Goal: Transaction & Acquisition: Purchase product/service

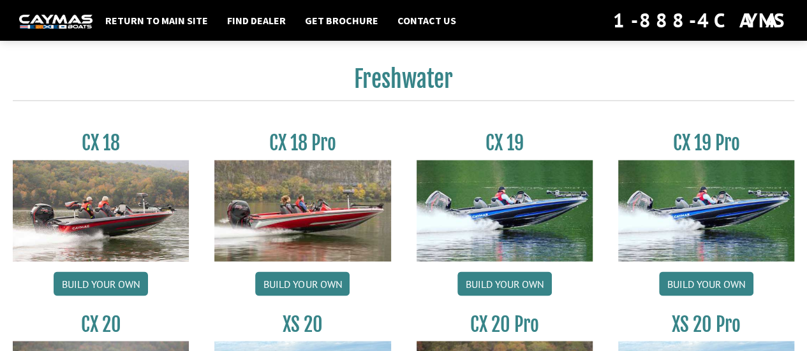
scroll to position [1020, 0]
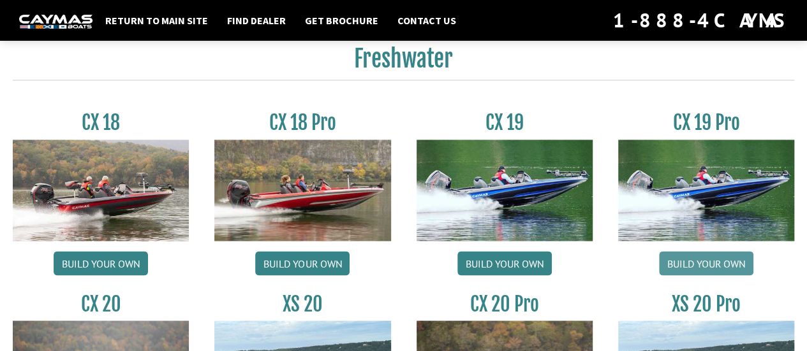
click at [676, 262] on link "Build your own" at bounding box center [706, 263] width 94 height 24
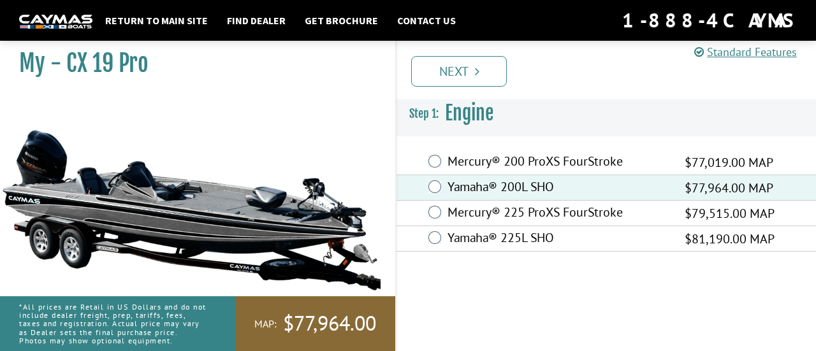
click at [438, 219] on div "Mercury® 225 ProXS FourStroke $79,515.00 MAP" at bounding box center [607, 214] width 420 height 26
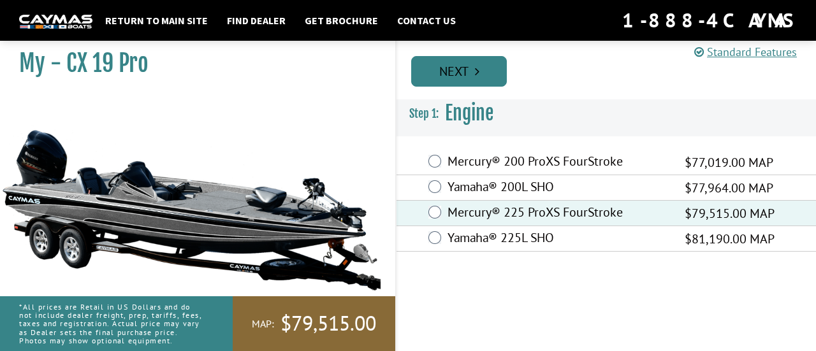
click at [475, 78] on link "Next" at bounding box center [459, 71] width 96 height 31
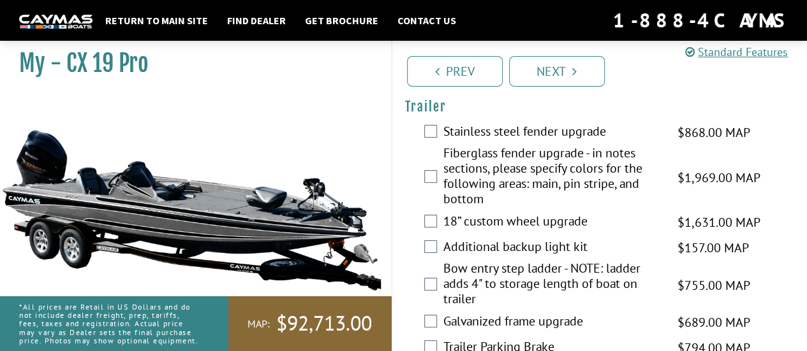
scroll to position [2429, 0]
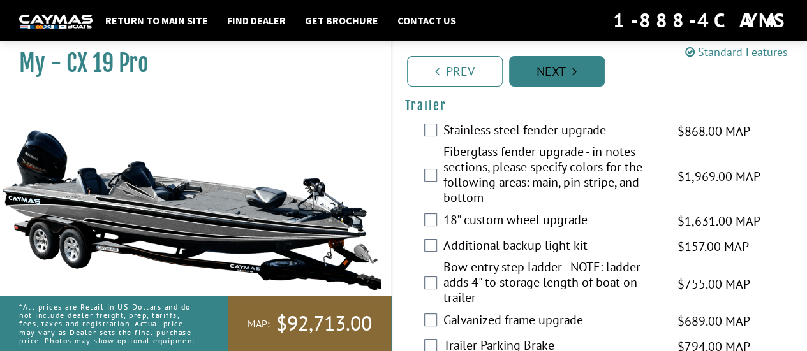
click at [555, 74] on link "Next" at bounding box center [557, 71] width 96 height 31
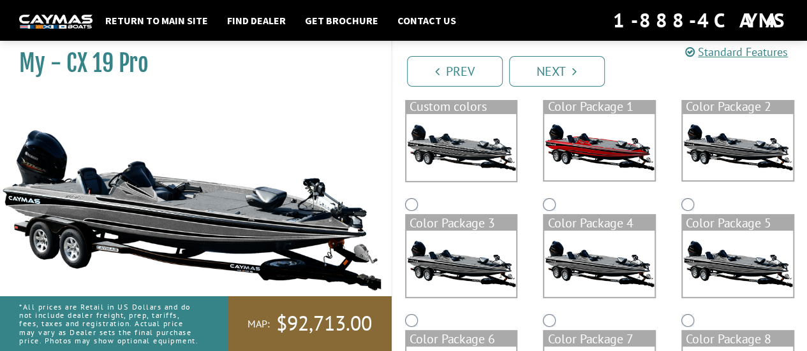
scroll to position [64, 0]
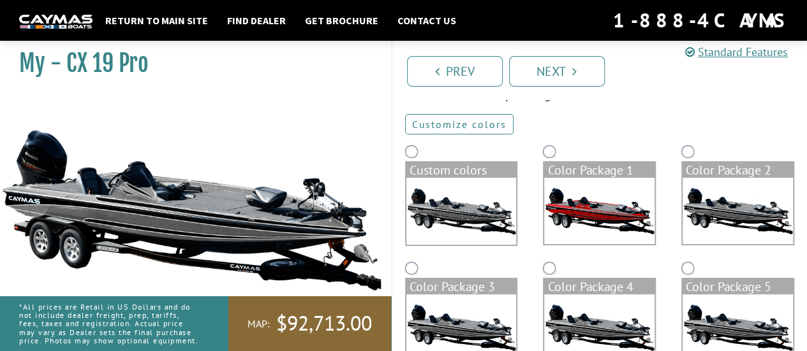
click at [486, 121] on link "Customize colors" at bounding box center [459, 124] width 108 height 20
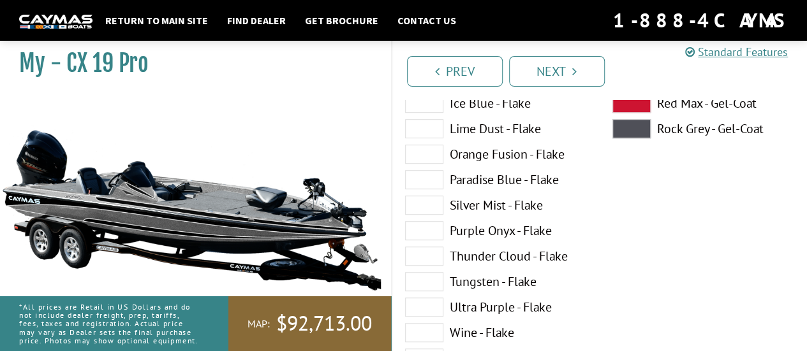
scroll to position [319, 0]
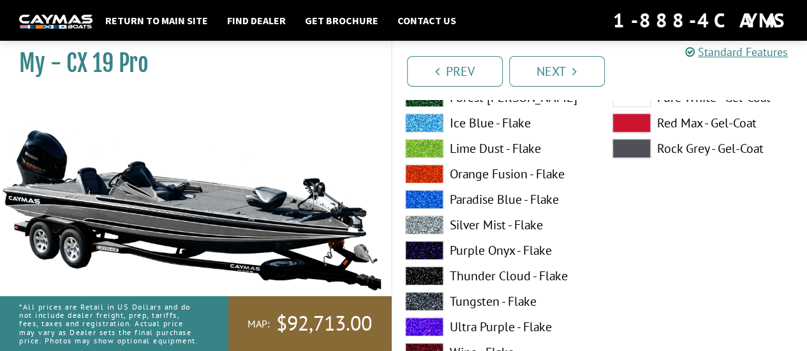
click at [438, 121] on span at bounding box center [424, 123] width 38 height 19
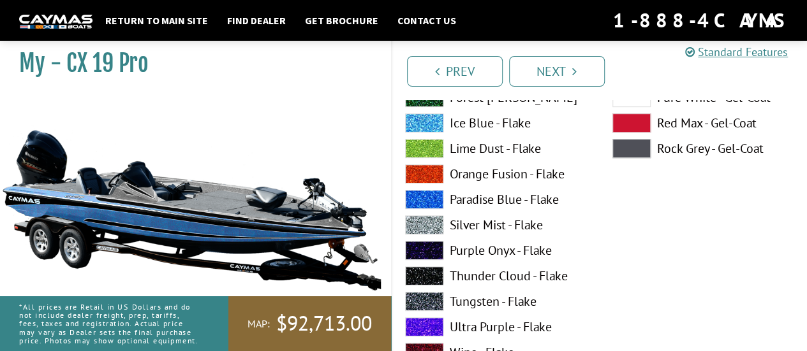
scroll to position [255, 0]
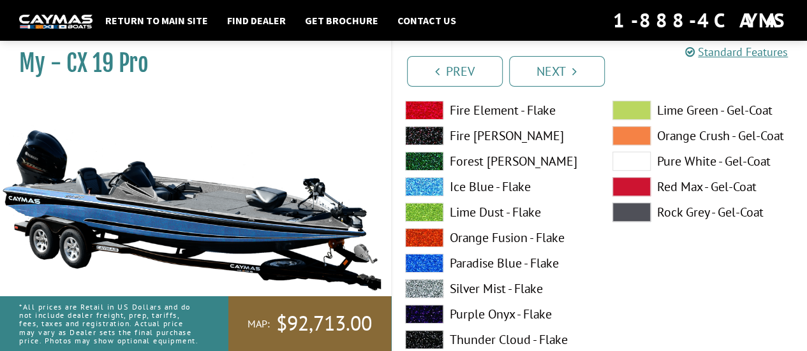
click at [639, 163] on span at bounding box center [631, 161] width 38 height 19
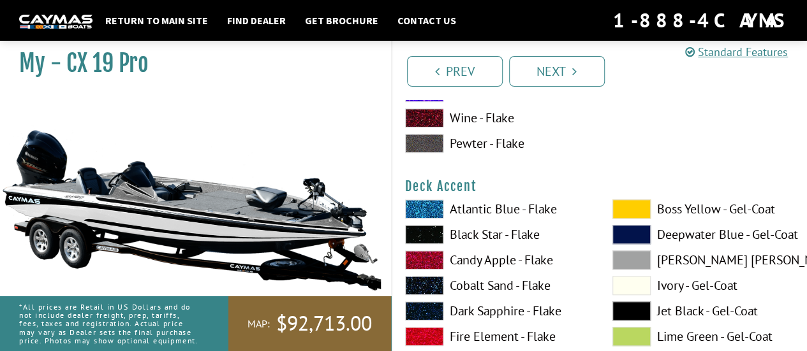
scroll to position [574, 0]
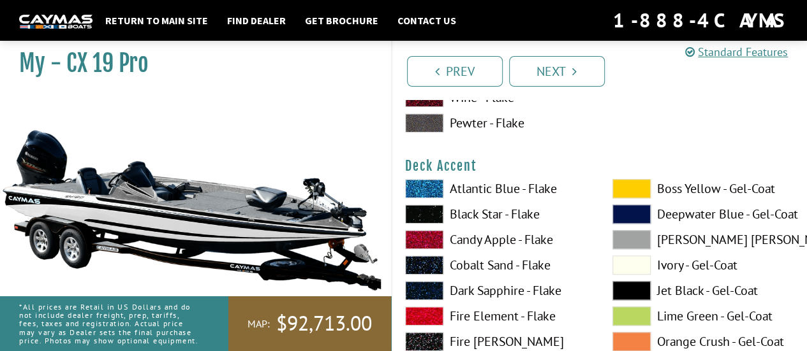
click at [490, 235] on label "Candy Apple - Flake" at bounding box center [496, 239] width 182 height 19
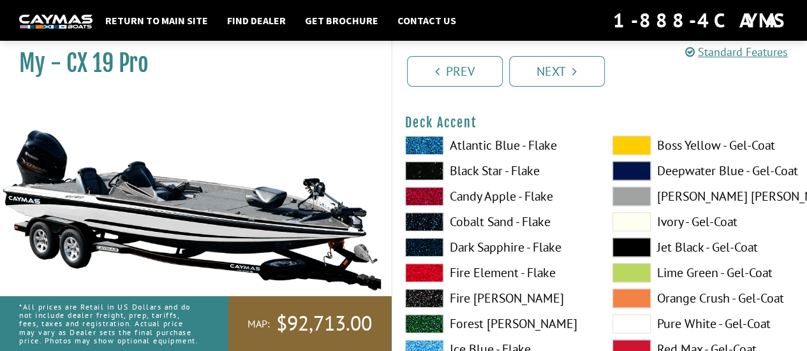
scroll to position [638, 0]
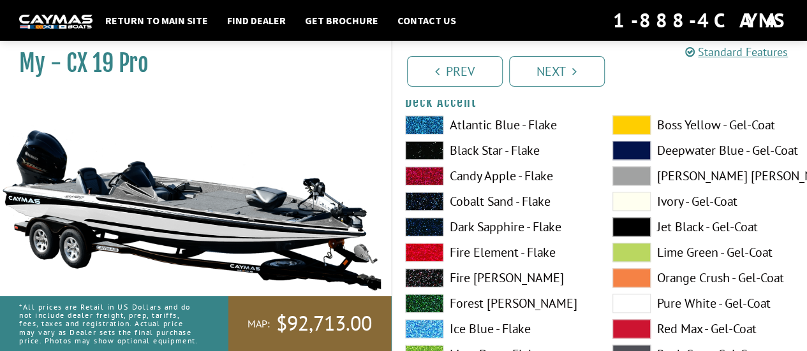
click at [455, 327] on label "Ice Blue - Flake" at bounding box center [496, 329] width 182 height 19
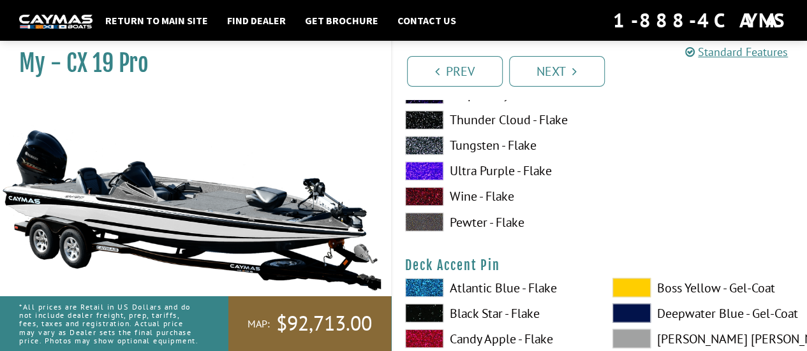
scroll to position [1020, 0]
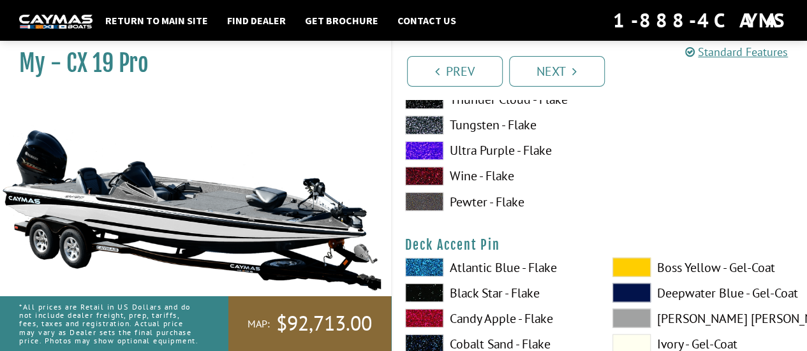
click at [431, 271] on span at bounding box center [424, 267] width 38 height 19
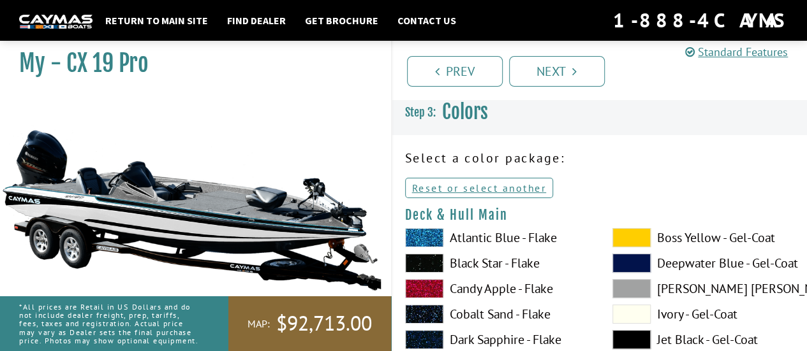
scroll to position [64, 0]
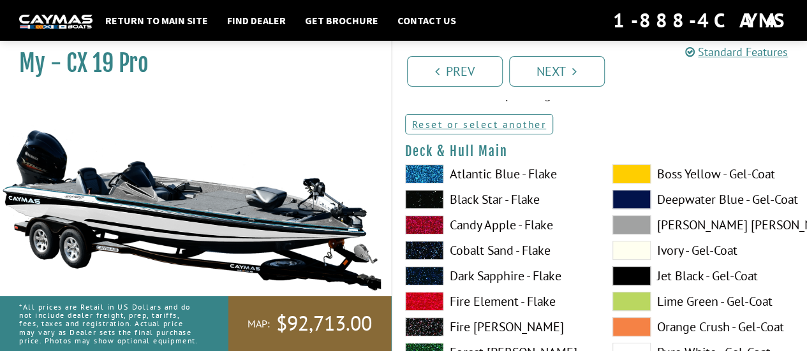
click at [450, 172] on label "Atlantic Blue - Flake" at bounding box center [496, 174] width 182 height 19
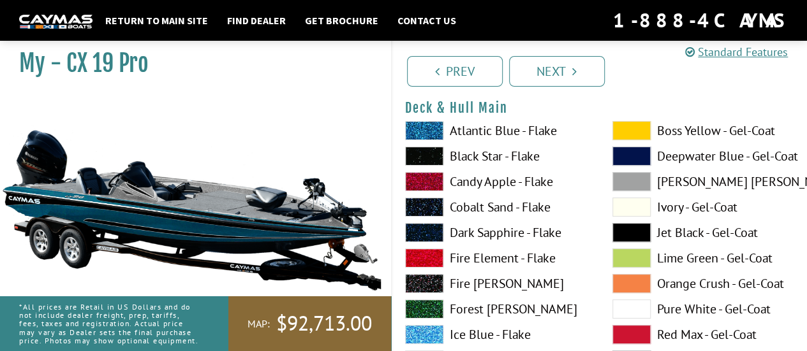
scroll to position [128, 0]
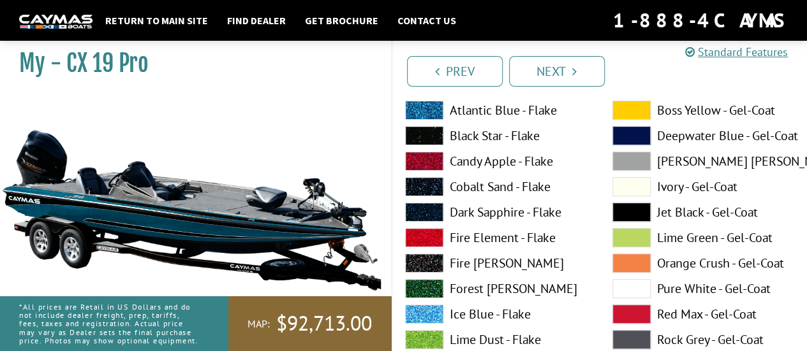
click at [642, 291] on span at bounding box center [631, 288] width 38 height 19
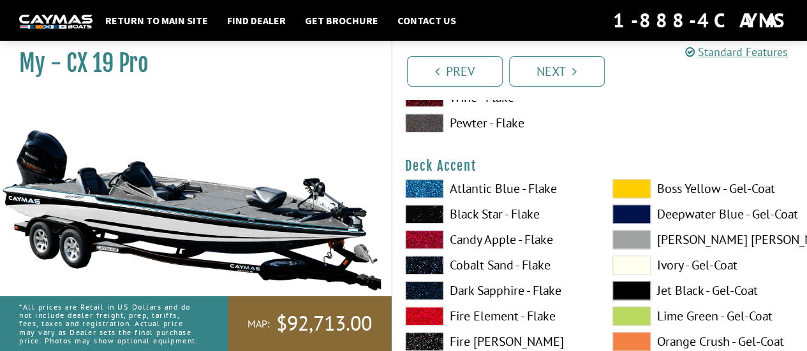
scroll to position [638, 0]
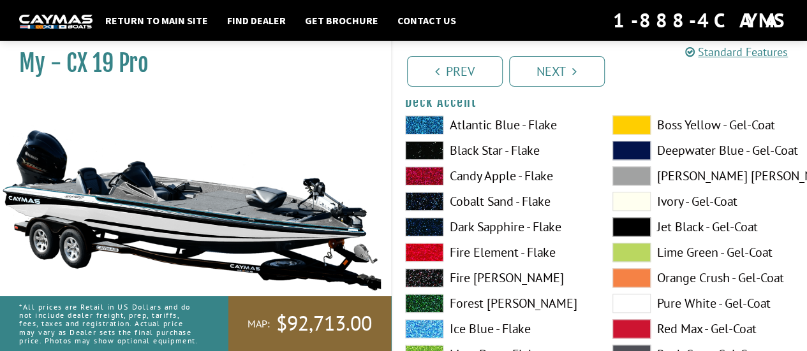
click at [483, 330] on label "Ice Blue - Flake" at bounding box center [496, 329] width 182 height 19
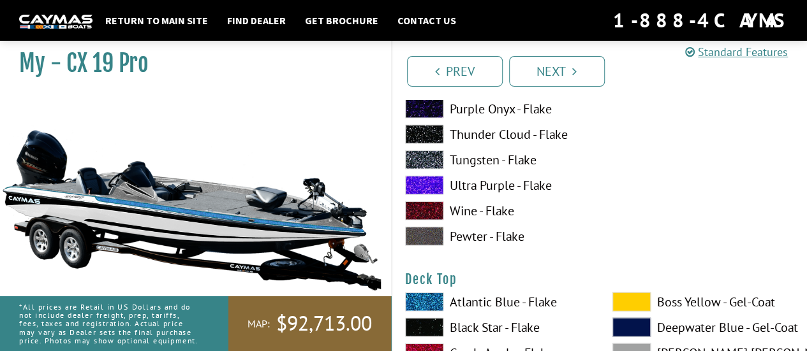
scroll to position [1531, 0]
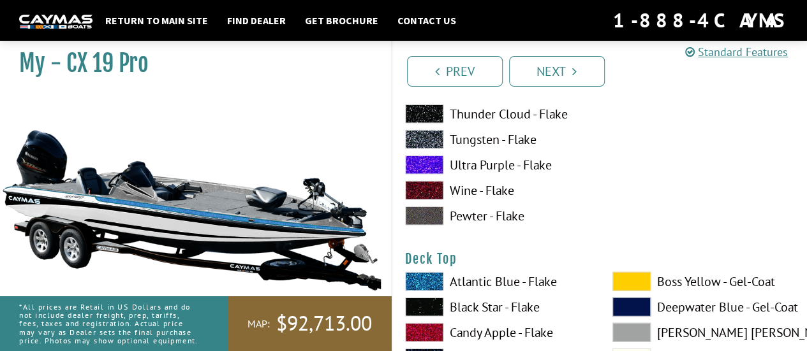
click at [515, 283] on label "Atlantic Blue - Flake" at bounding box center [496, 281] width 182 height 19
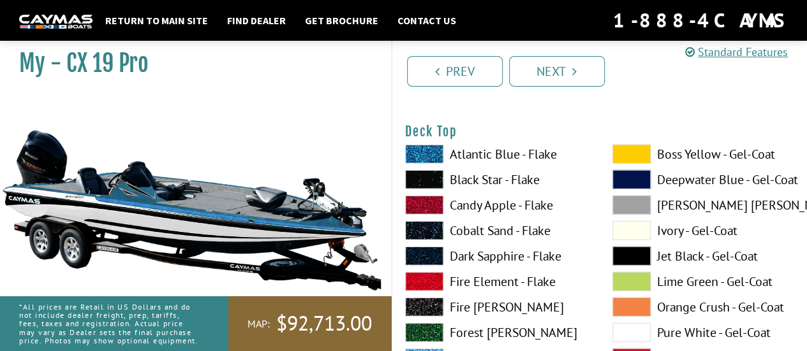
scroll to position [1722, 0]
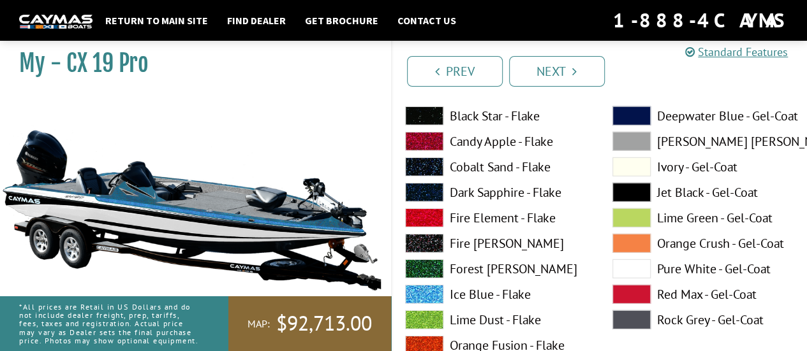
click at [634, 271] on span at bounding box center [631, 269] width 38 height 19
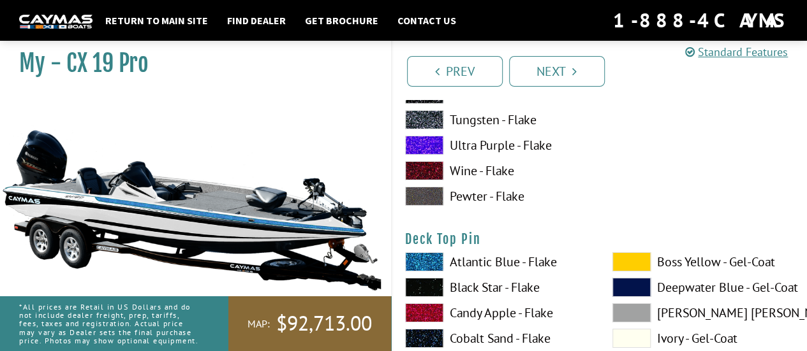
scroll to position [2168, 0]
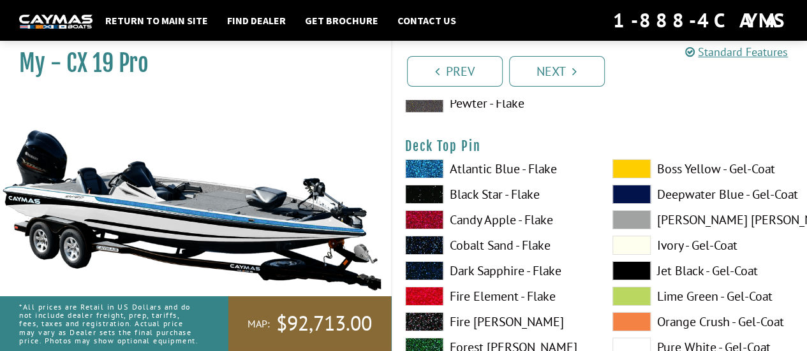
click at [443, 217] on label "Candy Apple - Flake" at bounding box center [496, 219] width 182 height 19
click at [443, 217] on span at bounding box center [424, 219] width 38 height 19
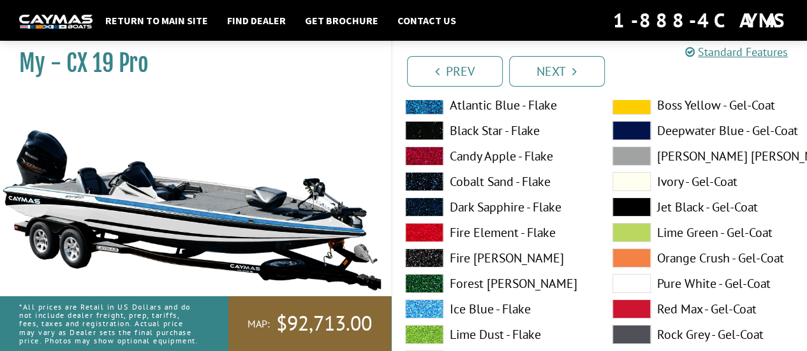
click at [622, 274] on span at bounding box center [631, 283] width 38 height 19
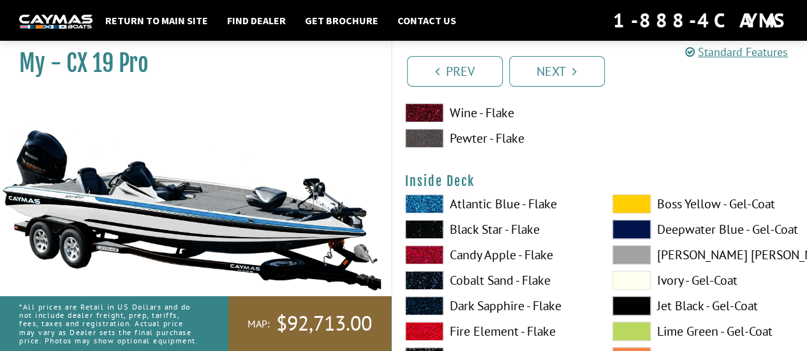
scroll to position [2679, 0]
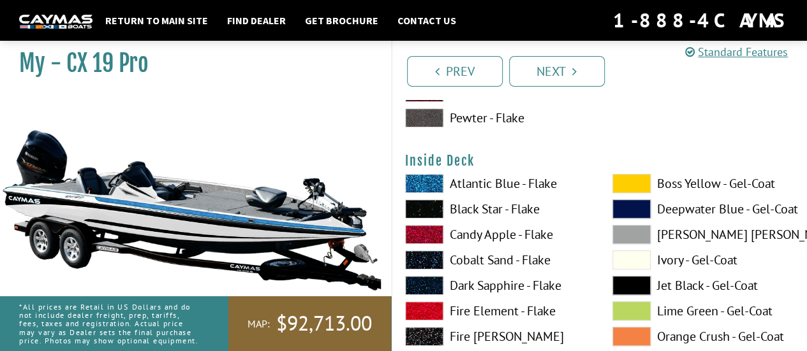
click at [420, 180] on span at bounding box center [424, 183] width 38 height 19
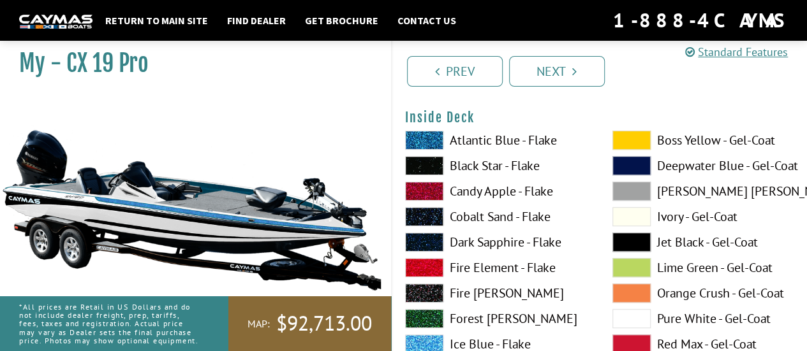
scroll to position [2742, 0]
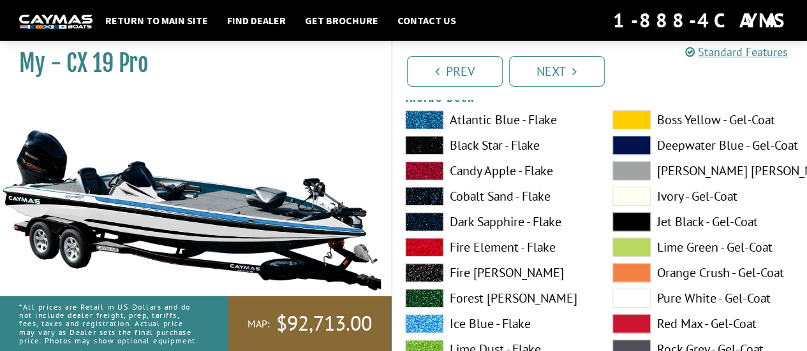
click at [642, 294] on span at bounding box center [631, 298] width 38 height 19
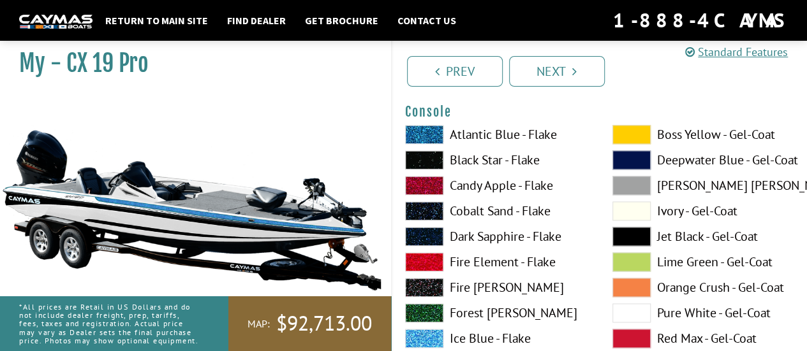
scroll to position [3316, 0]
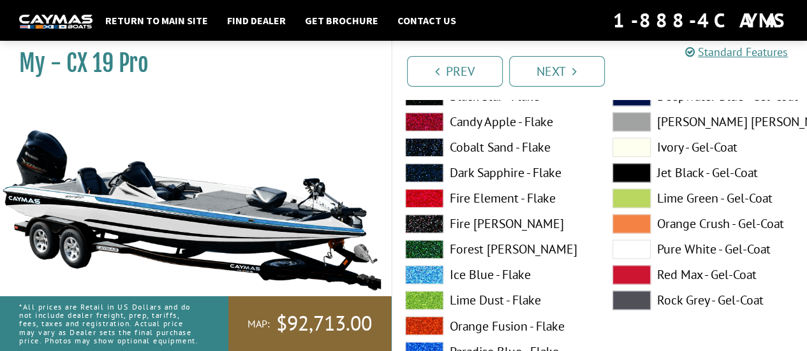
click at [432, 275] on span at bounding box center [424, 274] width 38 height 19
click at [638, 244] on span at bounding box center [631, 249] width 38 height 19
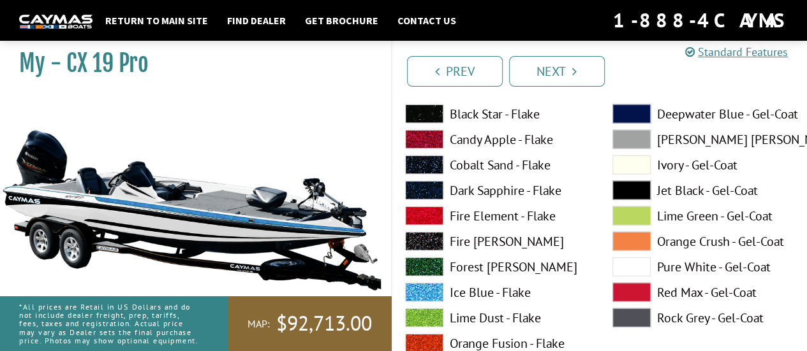
scroll to position [3827, 0]
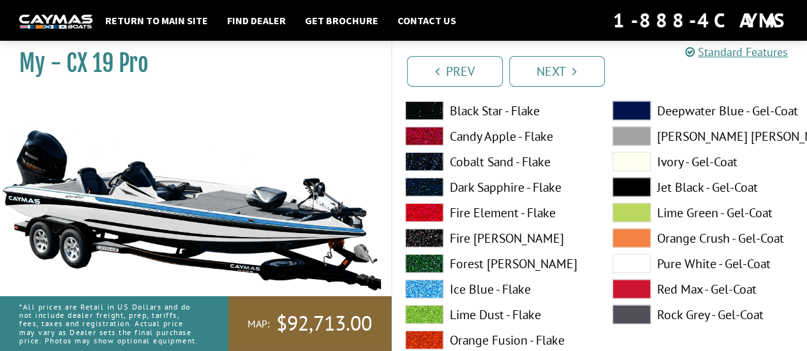
click at [629, 261] on span at bounding box center [631, 263] width 38 height 19
click at [441, 286] on span at bounding box center [424, 289] width 38 height 19
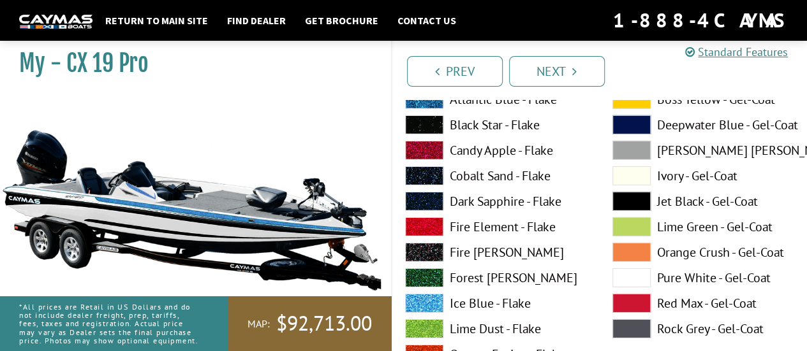
scroll to position [4401, 0]
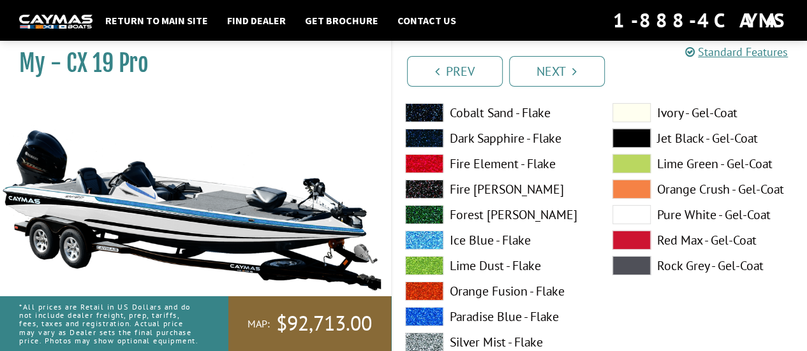
click at [422, 239] on span at bounding box center [424, 240] width 38 height 19
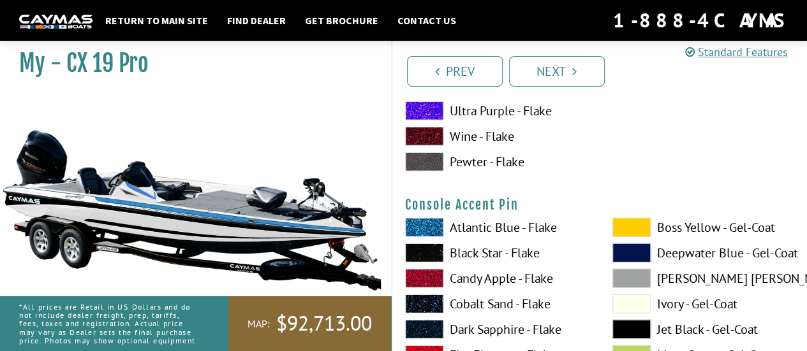
scroll to position [4209, 0]
click at [416, 223] on span at bounding box center [424, 227] width 38 height 19
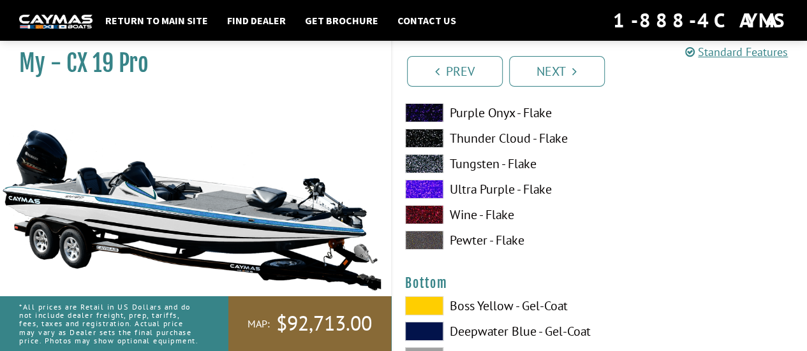
scroll to position [4720, 0]
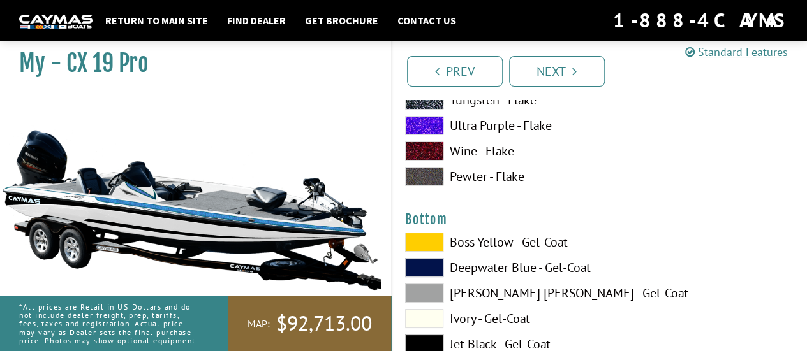
click at [425, 320] on span at bounding box center [424, 318] width 38 height 19
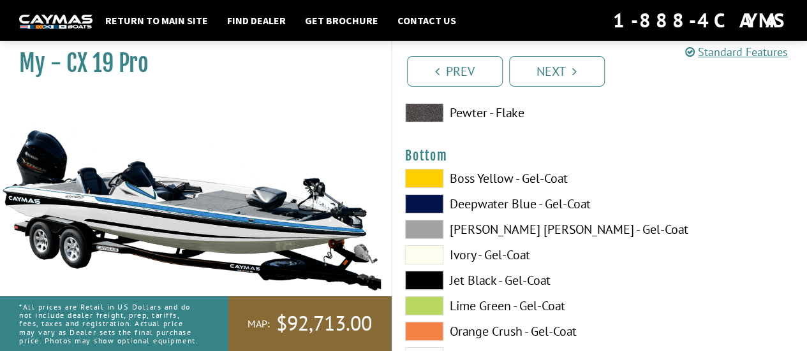
scroll to position [4847, 0]
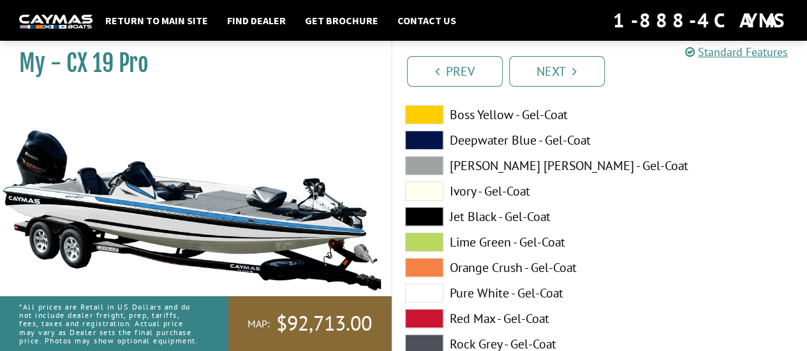
click at [431, 288] on span at bounding box center [424, 293] width 38 height 19
click at [430, 213] on span at bounding box center [424, 216] width 38 height 19
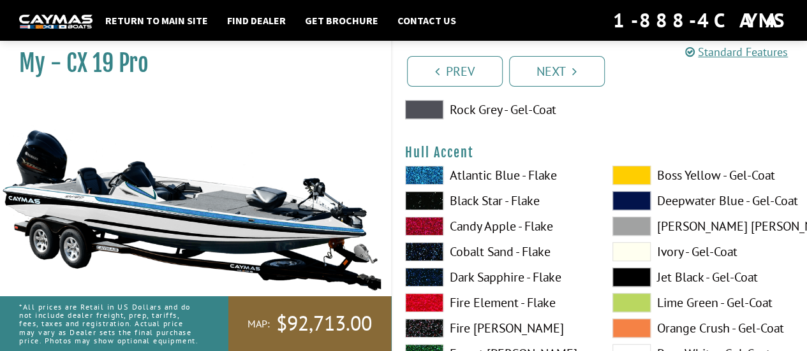
scroll to position [5102, 0]
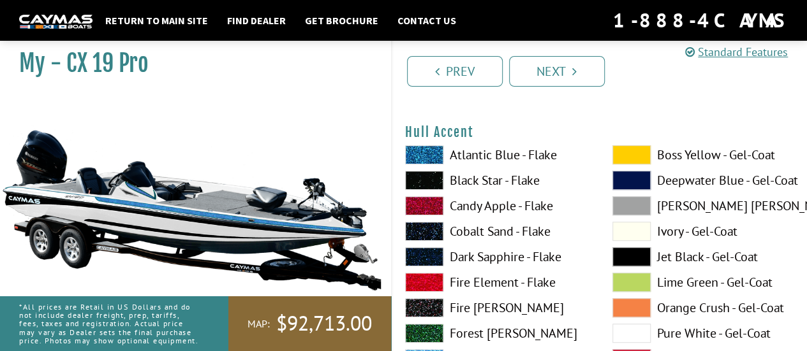
click at [429, 154] on span at bounding box center [424, 154] width 38 height 19
click at [620, 332] on span at bounding box center [631, 333] width 38 height 19
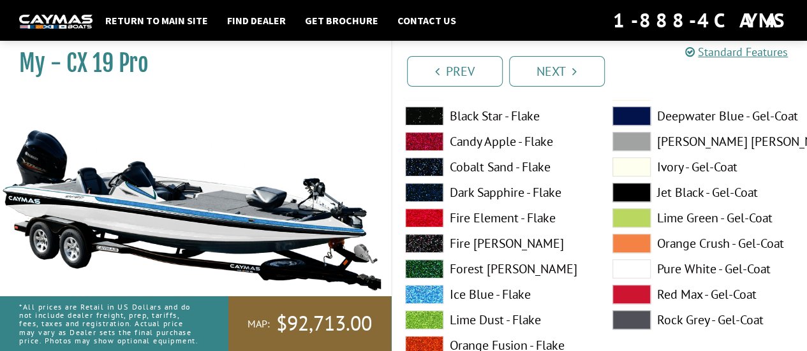
scroll to position [5230, 0]
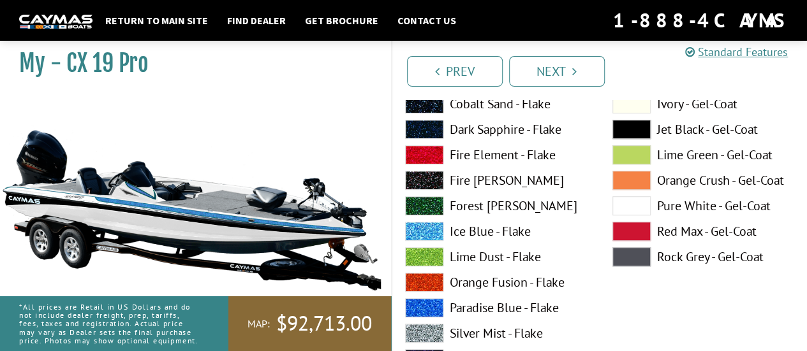
click at [418, 232] on span at bounding box center [424, 231] width 38 height 19
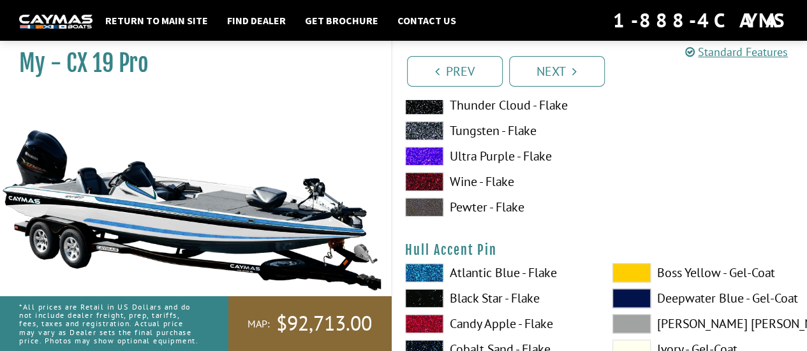
scroll to position [5612, 0]
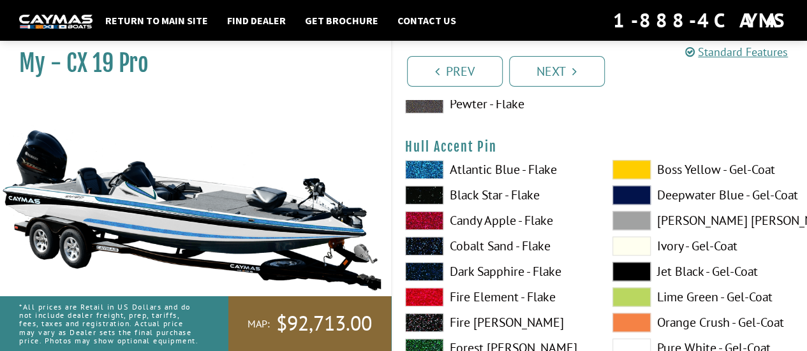
click at [472, 165] on label "Atlantic Blue - Flake" at bounding box center [496, 169] width 182 height 19
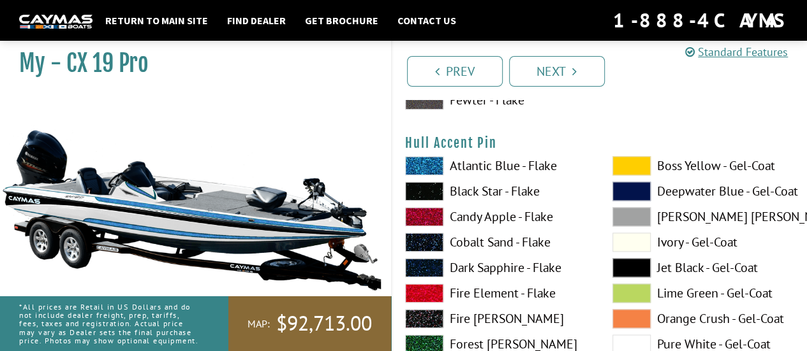
scroll to position [5804, 0]
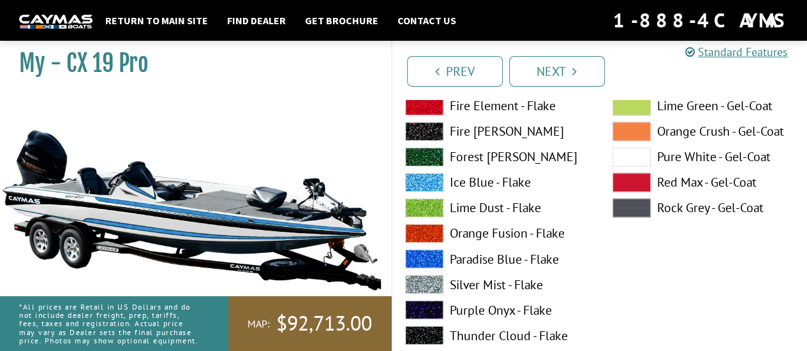
click at [434, 250] on span at bounding box center [424, 258] width 38 height 19
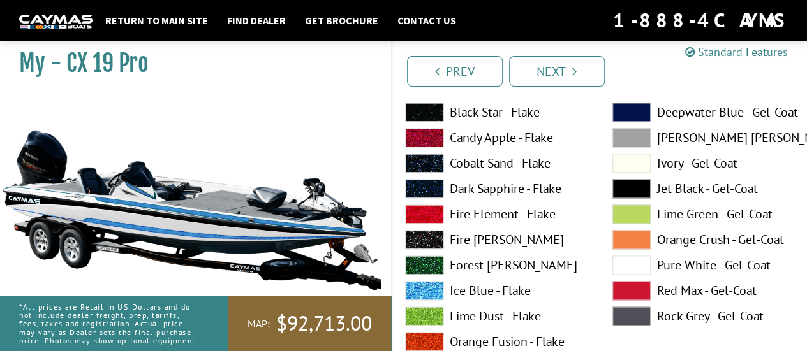
scroll to position [5676, 0]
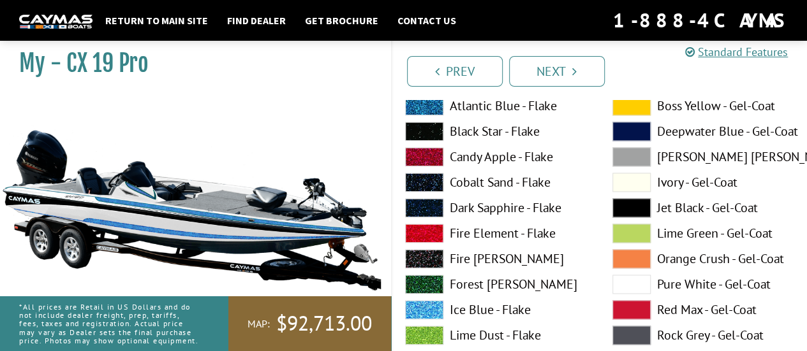
click at [425, 106] on span at bounding box center [424, 105] width 38 height 19
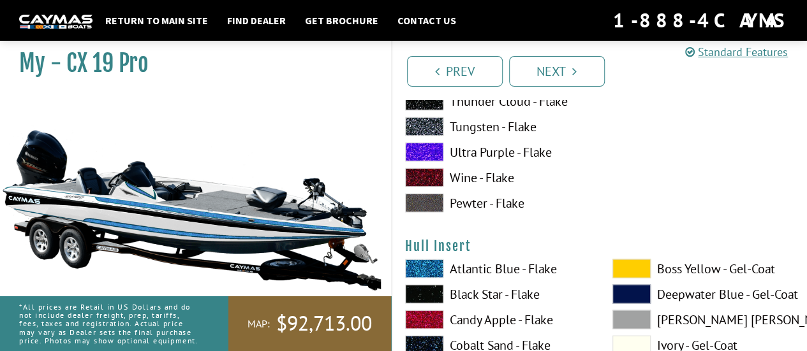
scroll to position [6059, 0]
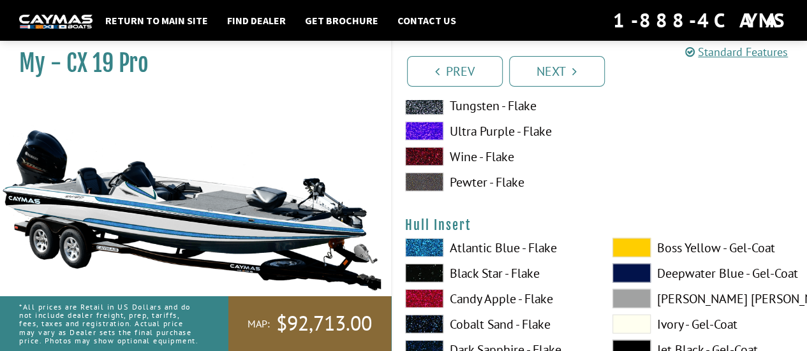
click at [434, 293] on span at bounding box center [424, 299] width 38 height 19
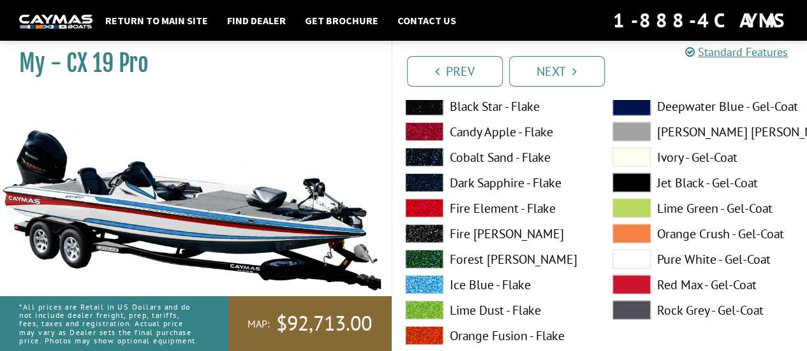
scroll to position [6250, 0]
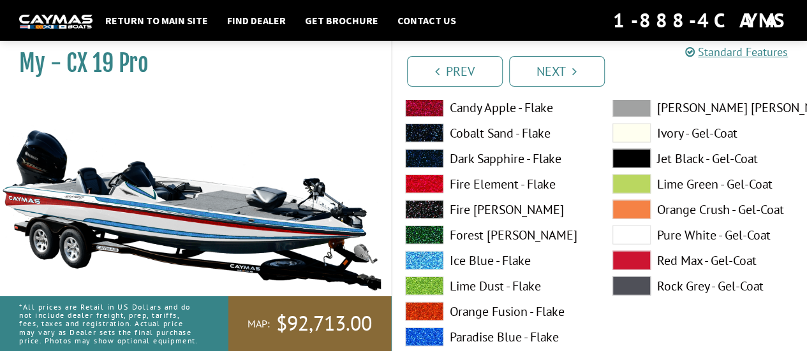
click at [433, 256] on span at bounding box center [424, 260] width 38 height 19
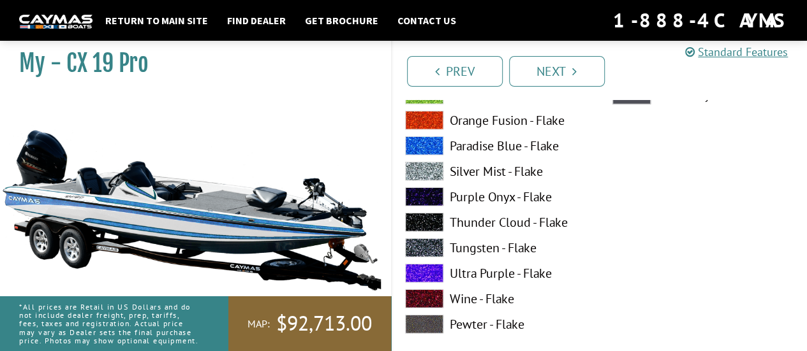
scroll to position [6569, 0]
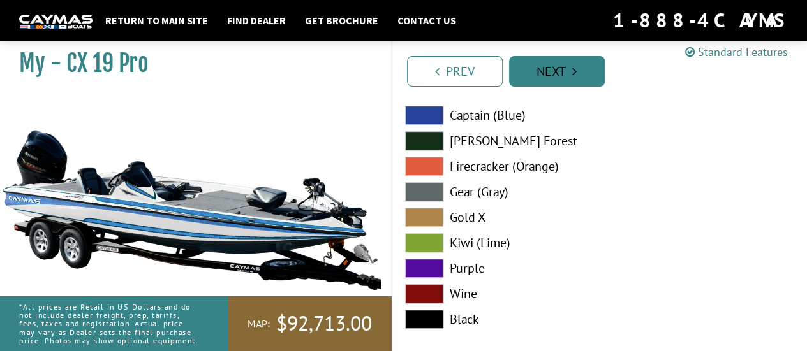
click at [577, 68] on link "Next" at bounding box center [557, 71] width 96 height 31
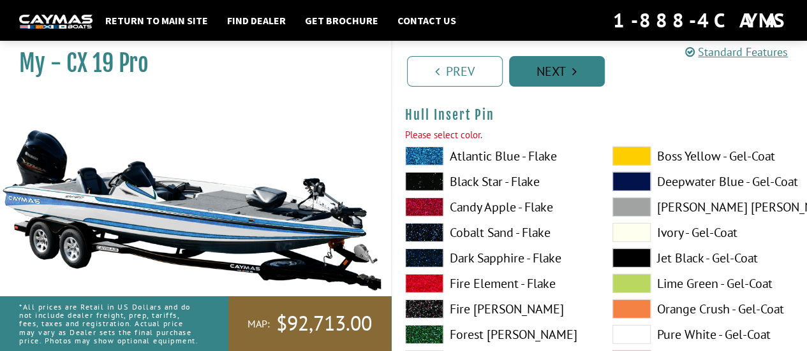
scroll to position [6692, 0]
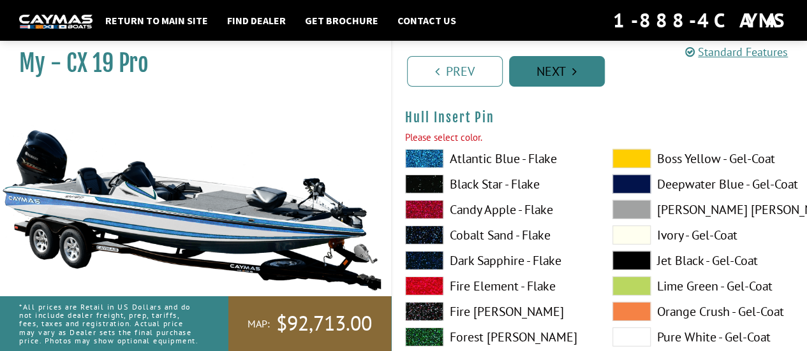
click at [574, 75] on icon "Pagination" at bounding box center [574, 71] width 4 height 13
click at [573, 77] on icon "Pagination" at bounding box center [574, 71] width 4 height 13
click at [573, 77] on link "Next" at bounding box center [557, 71] width 96 height 31
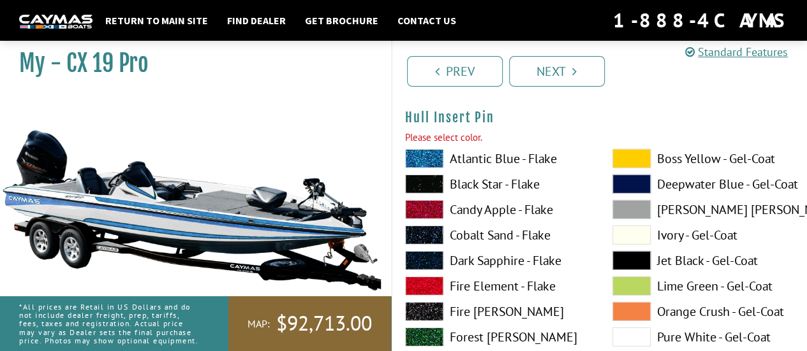
click at [435, 160] on span at bounding box center [424, 158] width 38 height 19
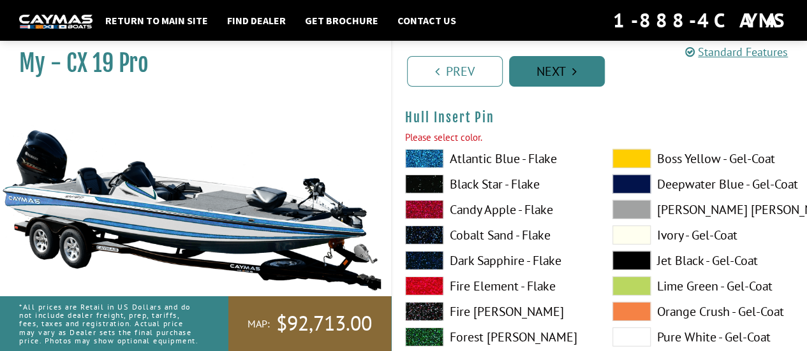
click at [550, 64] on link "Next" at bounding box center [557, 71] width 96 height 31
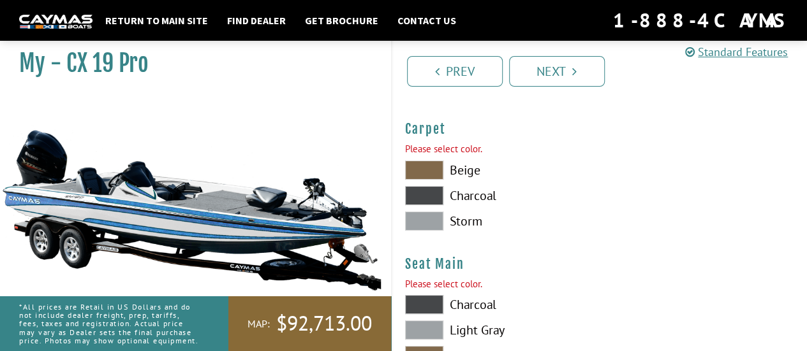
scroll to position [7217, 0]
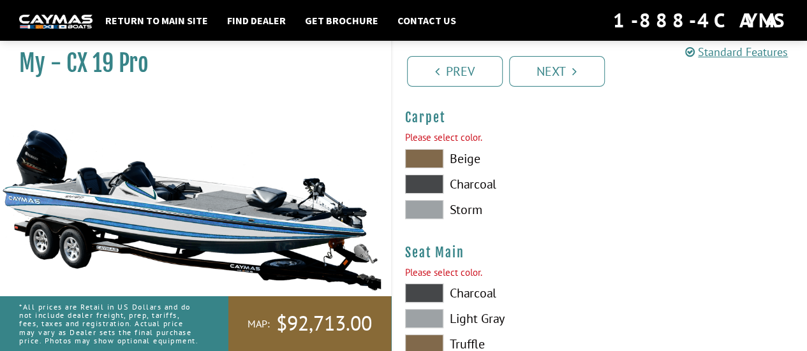
click at [434, 149] on span at bounding box center [424, 158] width 38 height 19
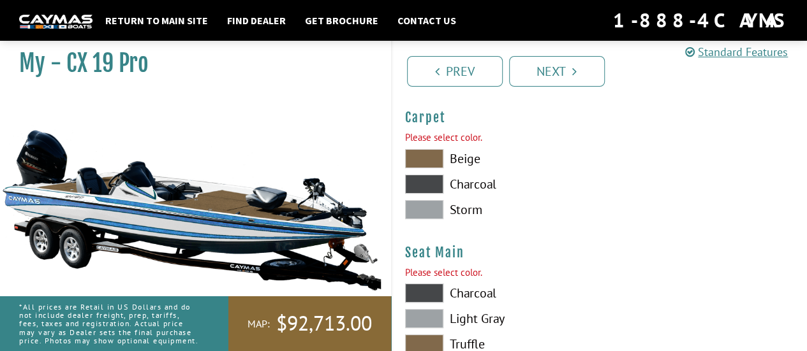
click at [432, 175] on span at bounding box center [424, 184] width 38 height 19
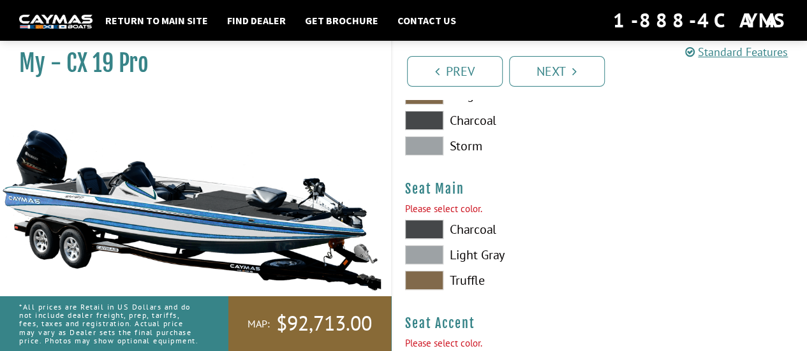
click at [424, 136] on span at bounding box center [424, 145] width 38 height 19
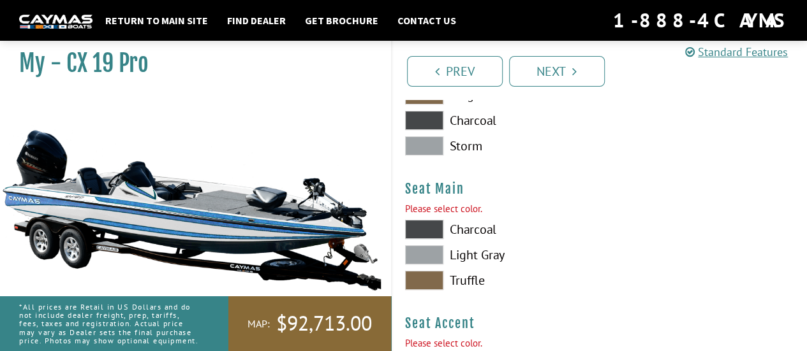
click at [430, 271] on span at bounding box center [424, 280] width 38 height 19
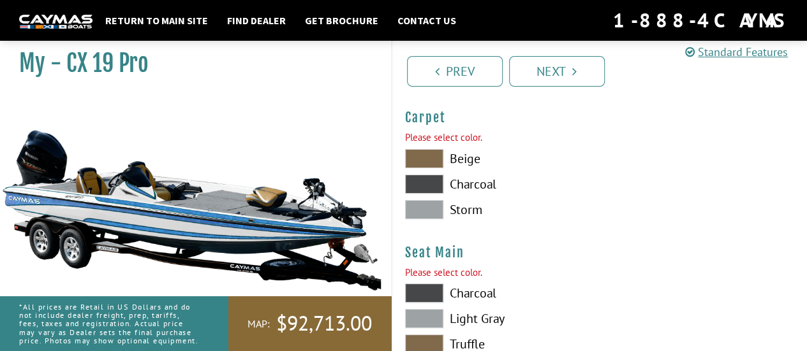
scroll to position [7089, 0]
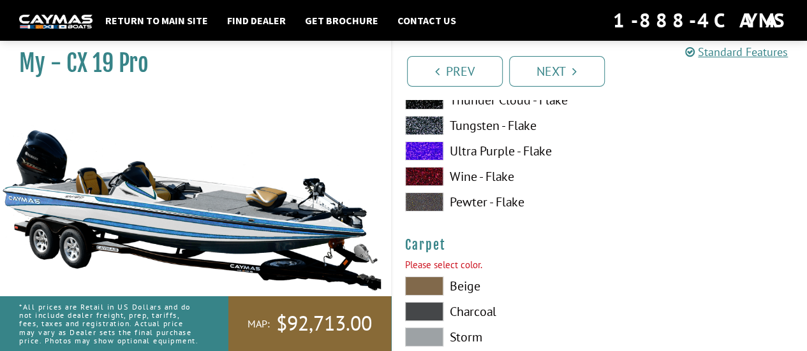
click at [430, 280] on span at bounding box center [424, 286] width 38 height 19
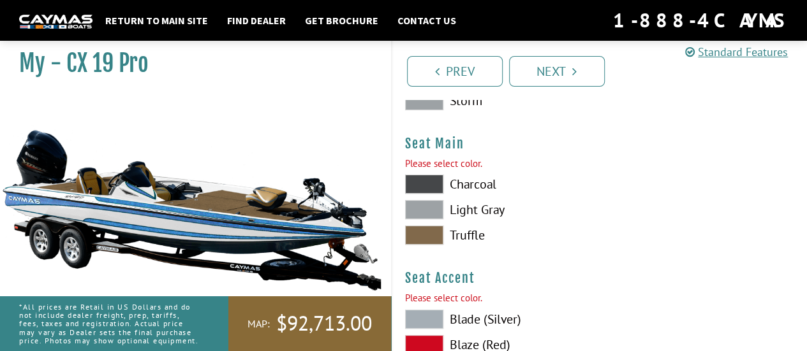
scroll to position [7408, 0]
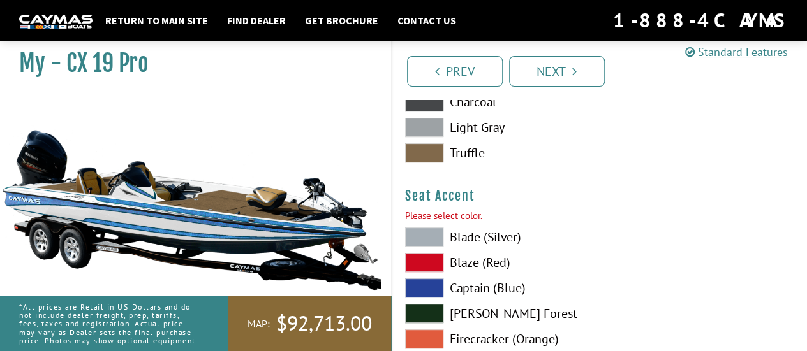
click at [429, 286] on span at bounding box center [424, 288] width 38 height 19
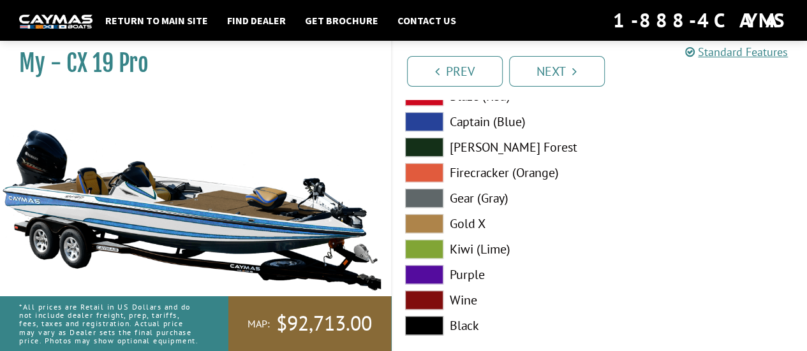
scroll to position [7535, 0]
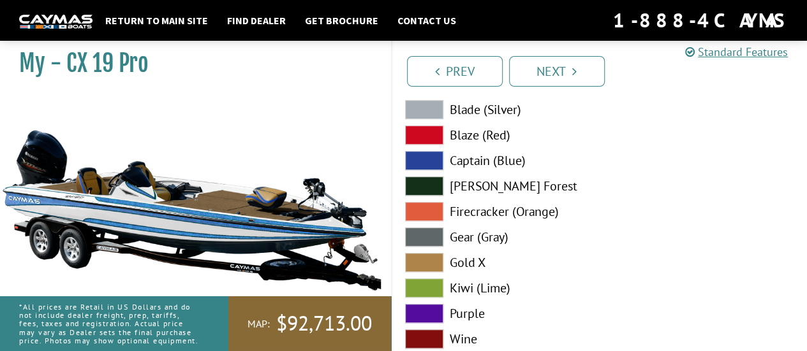
click at [436, 151] on span at bounding box center [424, 160] width 38 height 19
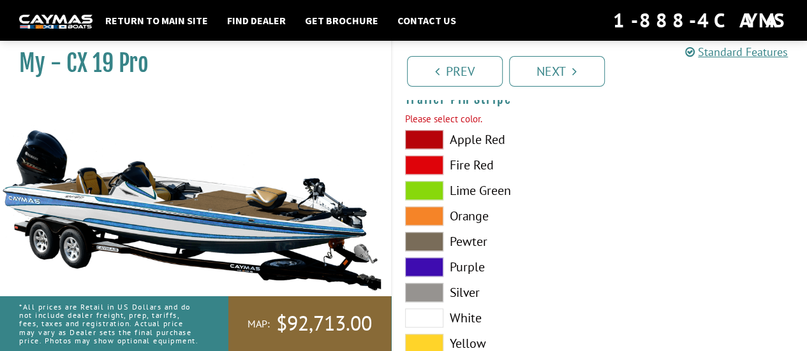
scroll to position [7918, 0]
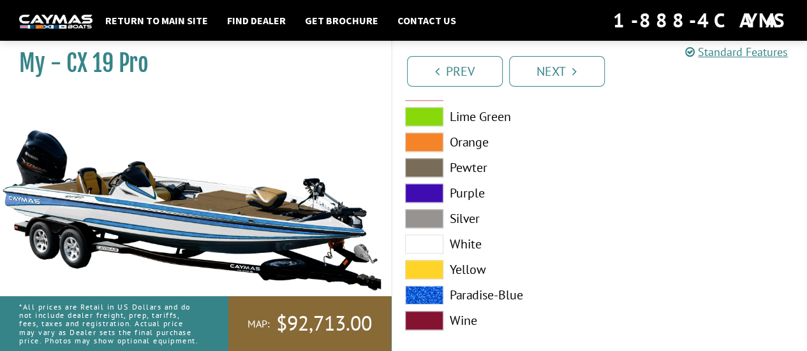
click at [426, 292] on span at bounding box center [424, 295] width 38 height 19
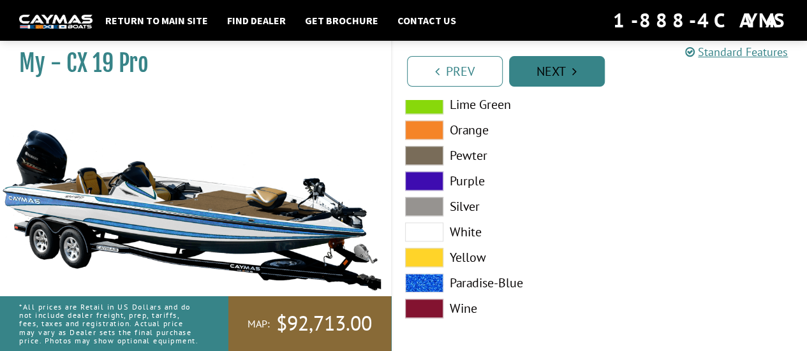
click at [578, 67] on link "Next" at bounding box center [557, 71] width 96 height 31
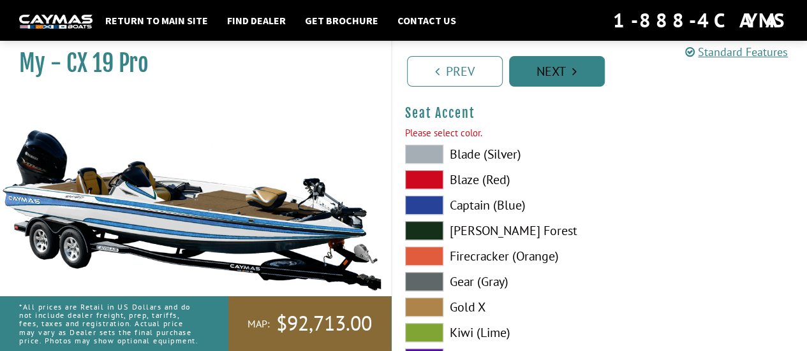
scroll to position [7449, 0]
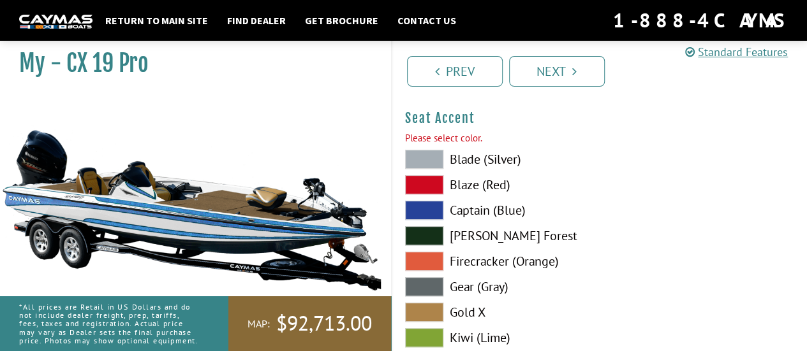
click at [432, 208] on span at bounding box center [424, 210] width 38 height 19
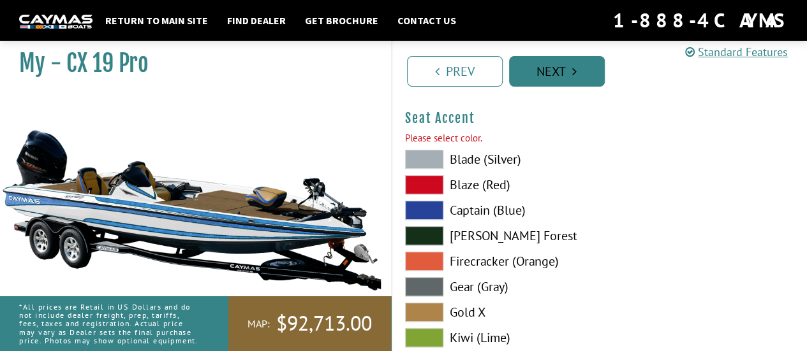
click at [559, 80] on link "Next" at bounding box center [557, 71] width 96 height 31
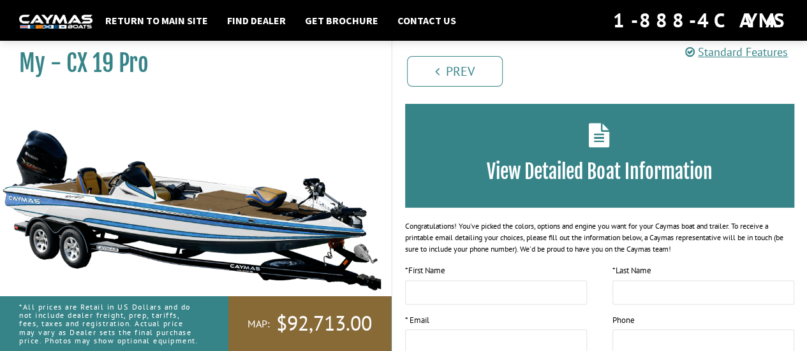
scroll to position [0, 0]
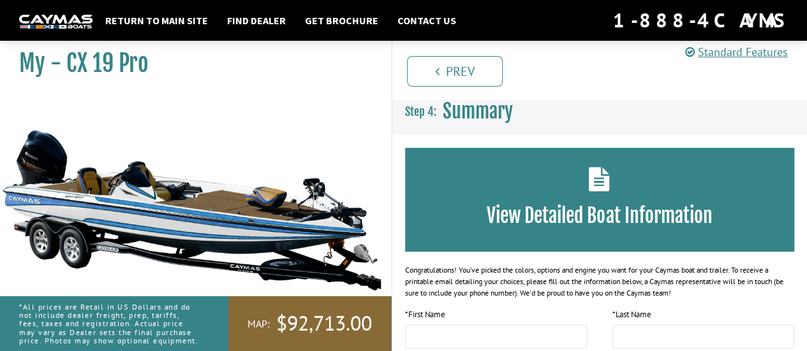
click at [368, 87] on div "My - CX 19 Pro" at bounding box center [189, 63] width 378 height 61
click at [265, 20] on link "Find Dealer" at bounding box center [256, 20] width 71 height 17
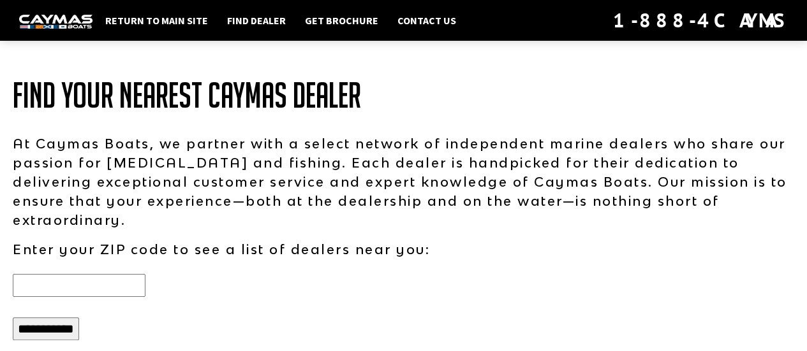
click at [139, 274] on input "text" at bounding box center [79, 285] width 133 height 23
type input "*****"
click at [79, 318] on input "**********" at bounding box center [46, 329] width 66 height 23
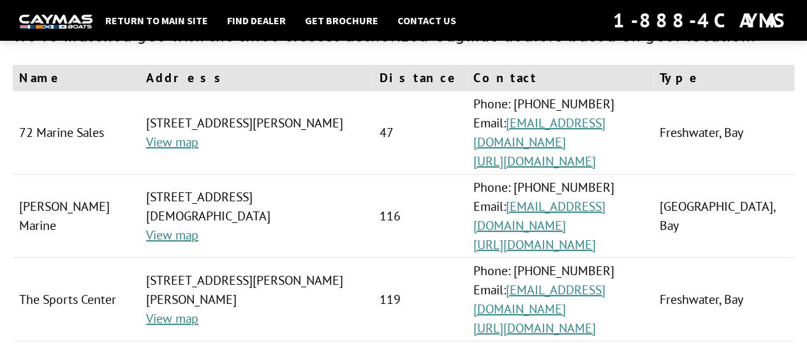
scroll to position [128, 0]
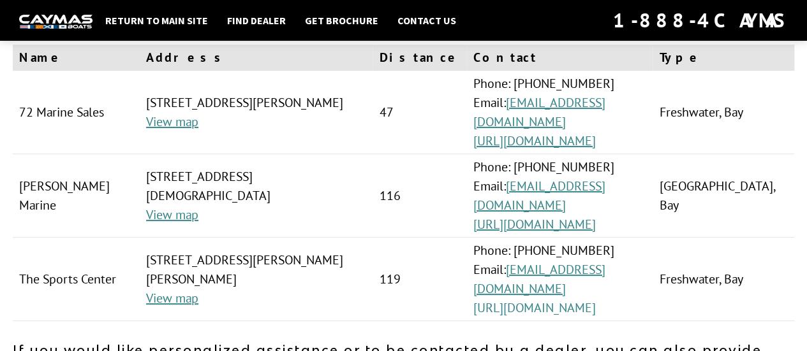
click at [575, 300] on link "https://www.thesportscenter.com/" at bounding box center [534, 308] width 122 height 17
click at [528, 133] on link "https://www.72marine.com/" at bounding box center [534, 141] width 122 height 17
